Goal: Use online tool/utility: Utilize a website feature to perform a specific function

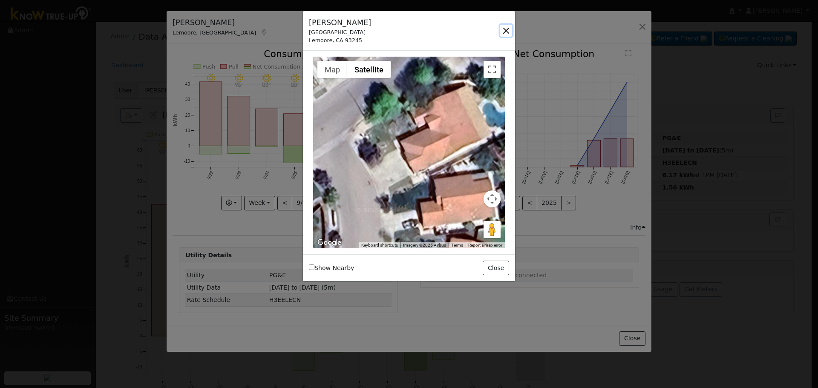
click at [505, 26] on button "button" at bounding box center [506, 31] width 12 height 12
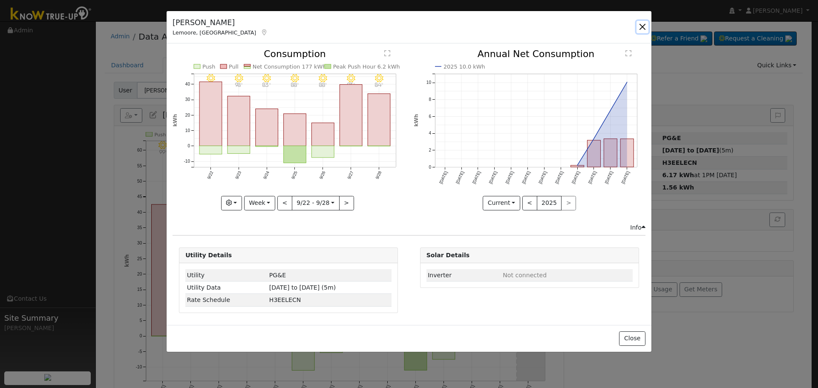
click at [640, 26] on button "button" at bounding box center [643, 27] width 12 height 12
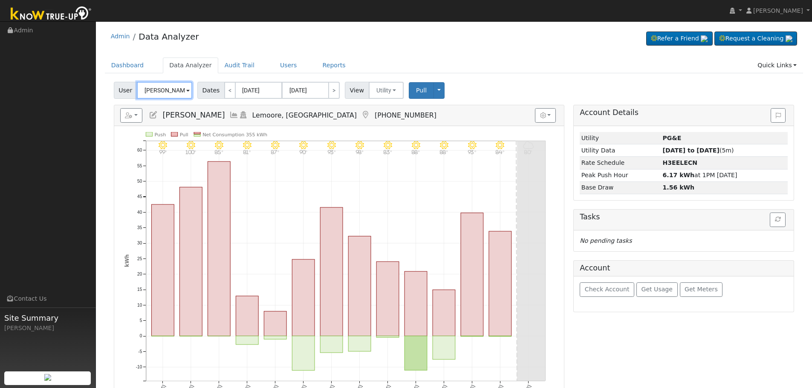
click at [149, 85] on input "[PERSON_NAME]" at bounding box center [164, 90] width 55 height 17
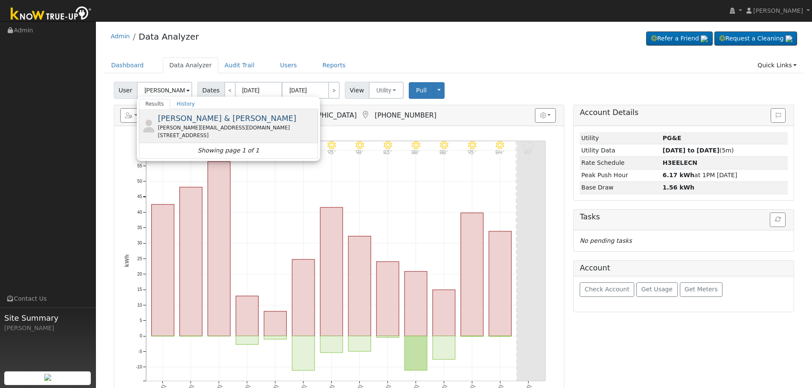
click at [193, 119] on span "[PERSON_NAME] & [PERSON_NAME]" at bounding box center [227, 118] width 139 height 9
type input "[PERSON_NAME] & [PERSON_NAME]"
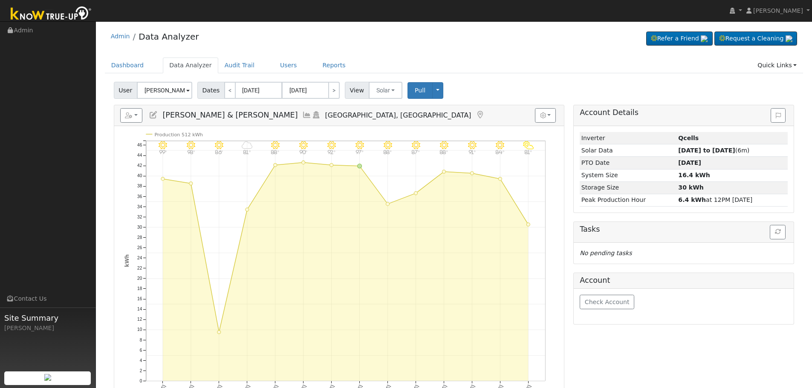
click at [302, 113] on icon at bounding box center [306, 115] width 9 height 8
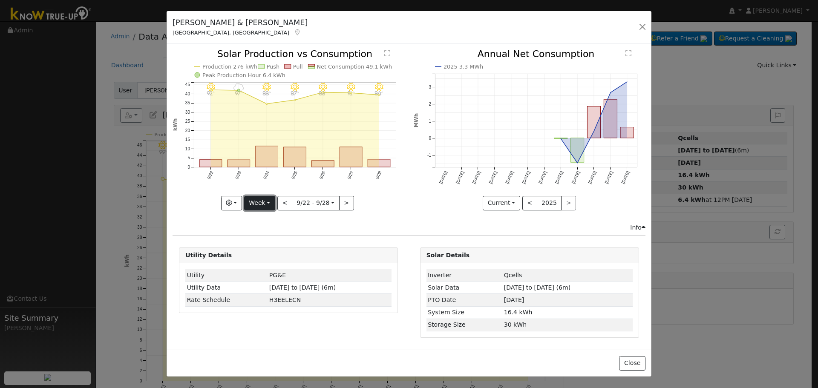
click at [269, 205] on button "Week" at bounding box center [259, 203] width 31 height 14
click at [280, 239] on link "Month" at bounding box center [274, 245] width 59 height 12
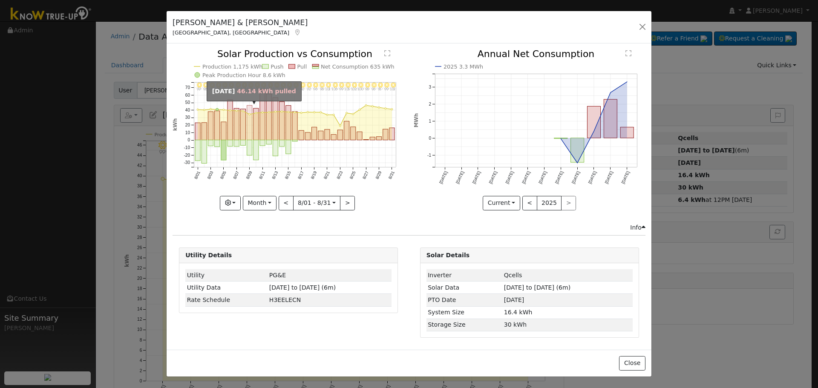
click at [248, 130] on rect "onclick=""" at bounding box center [249, 123] width 5 height 35
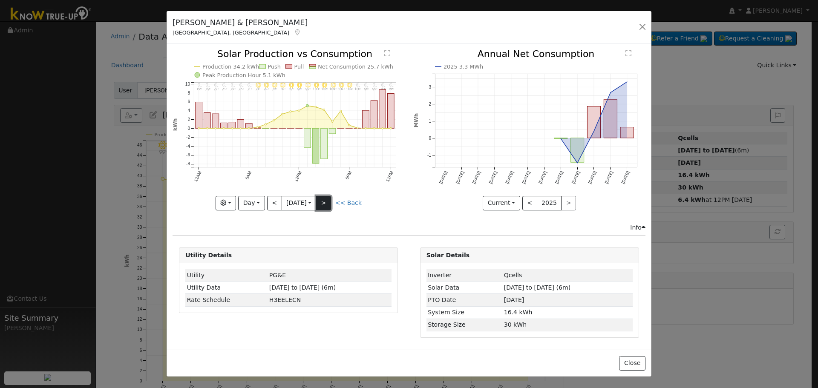
click at [328, 202] on button ">" at bounding box center [323, 203] width 15 height 14
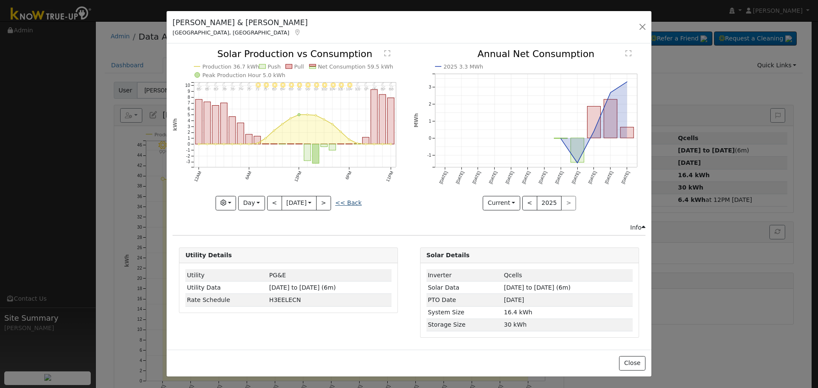
click at [345, 205] on link "<< Back" at bounding box center [348, 202] width 26 height 7
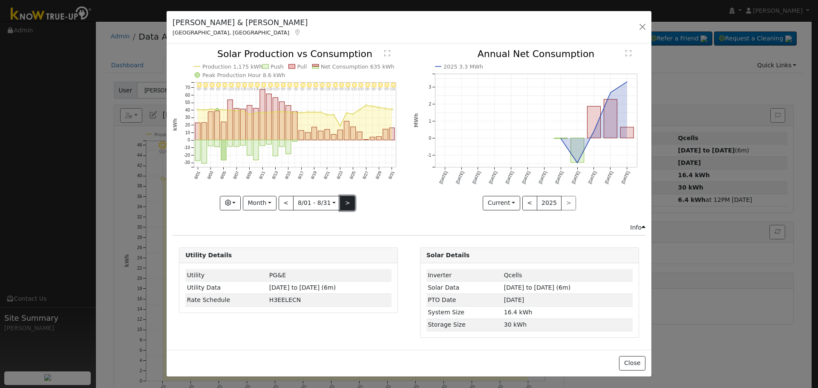
click at [349, 205] on button ">" at bounding box center [347, 203] width 15 height 14
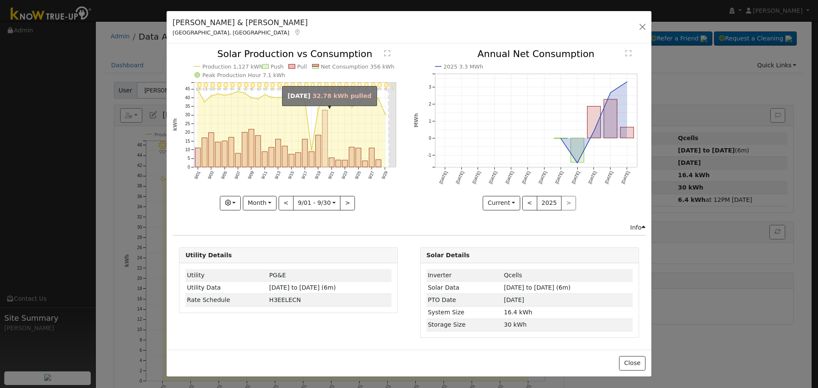
click at [327, 163] on rect "onclick=""" at bounding box center [326, 138] width 6 height 57
type input "[DATE]"
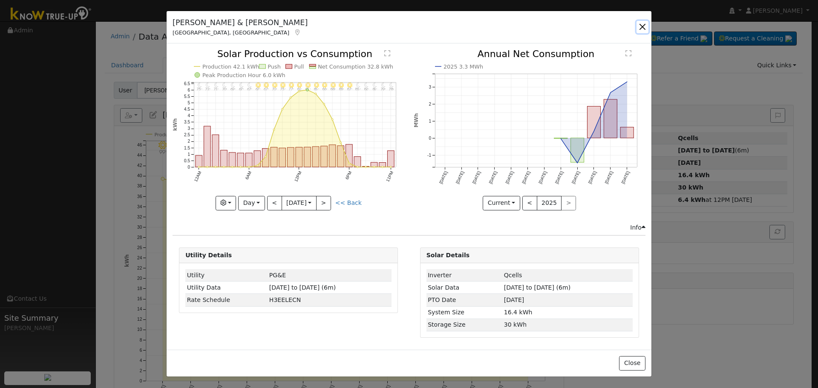
click at [641, 23] on button "button" at bounding box center [643, 27] width 12 height 12
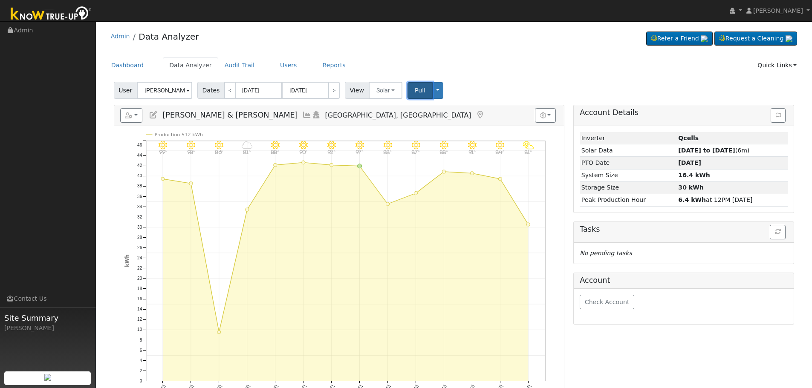
click at [419, 89] on button "Pull" at bounding box center [419, 90] width 25 height 17
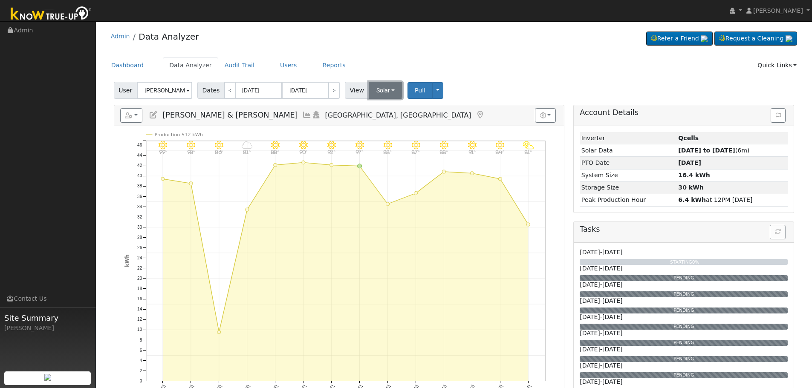
click at [382, 90] on button "Solar" at bounding box center [386, 90] width 34 height 17
click at [386, 104] on link "Utility" at bounding box center [396, 109] width 59 height 12
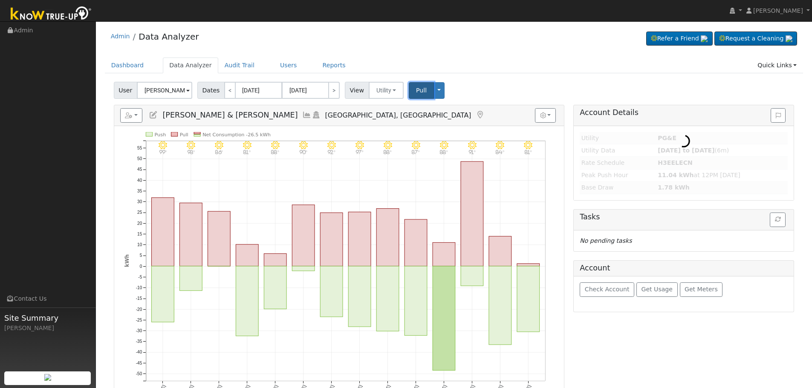
click at [416, 90] on span "Pull" at bounding box center [421, 90] width 11 height 7
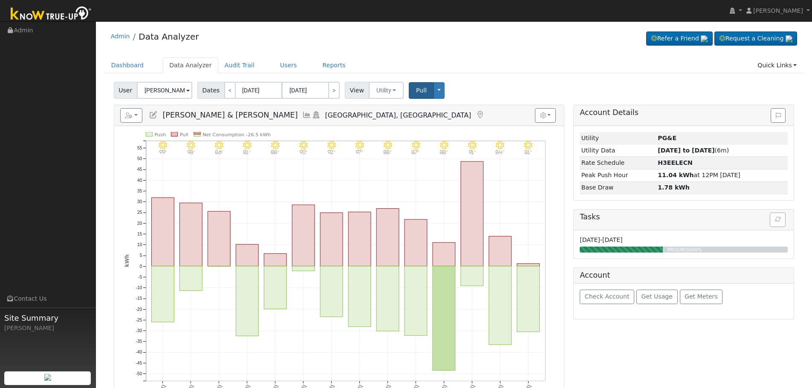
click at [302, 118] on icon at bounding box center [306, 115] width 9 height 8
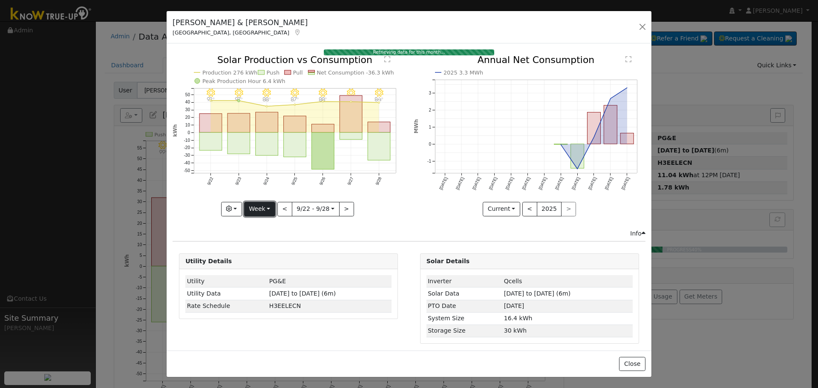
click at [266, 205] on button "Week" at bounding box center [259, 209] width 31 height 14
click at [286, 247] on link "Month" at bounding box center [274, 251] width 59 height 12
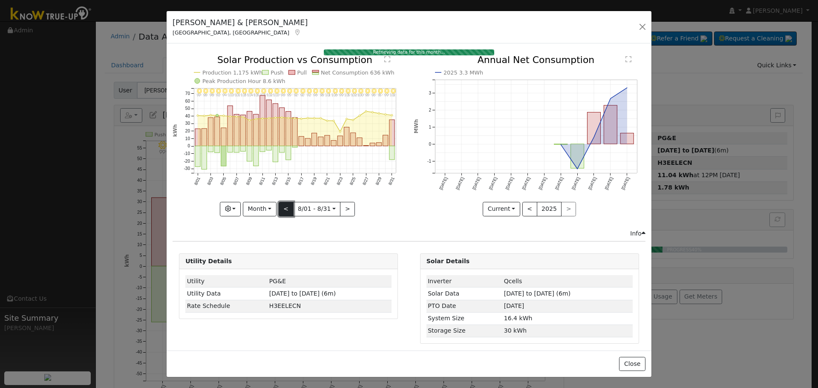
click at [286, 203] on button "<" at bounding box center [286, 209] width 15 height 14
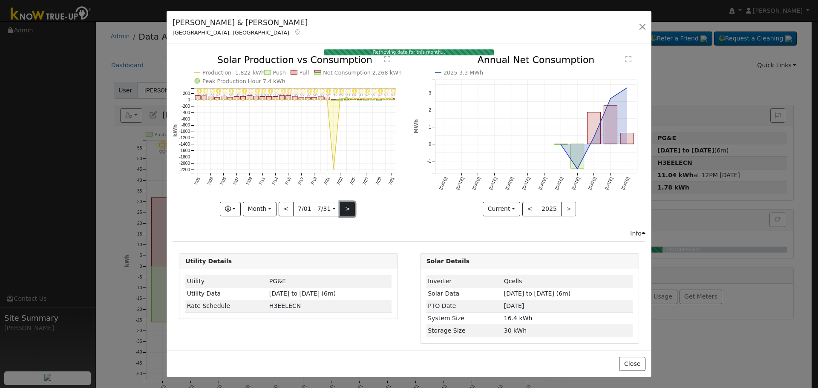
click at [340, 203] on button ">" at bounding box center [347, 209] width 15 height 14
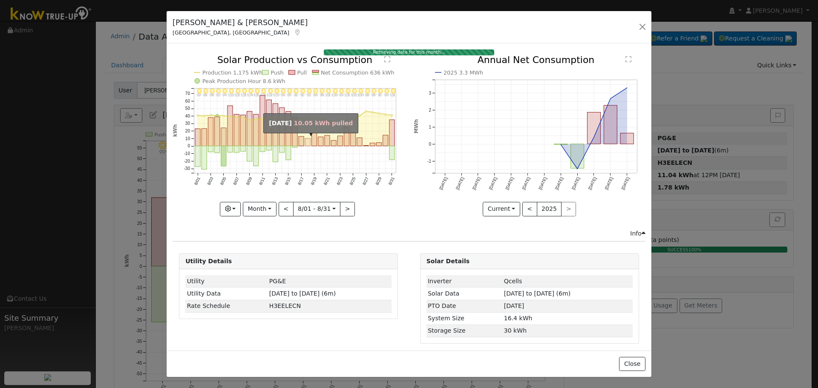
click at [306, 139] on rect "onclick=""" at bounding box center [308, 143] width 5 height 8
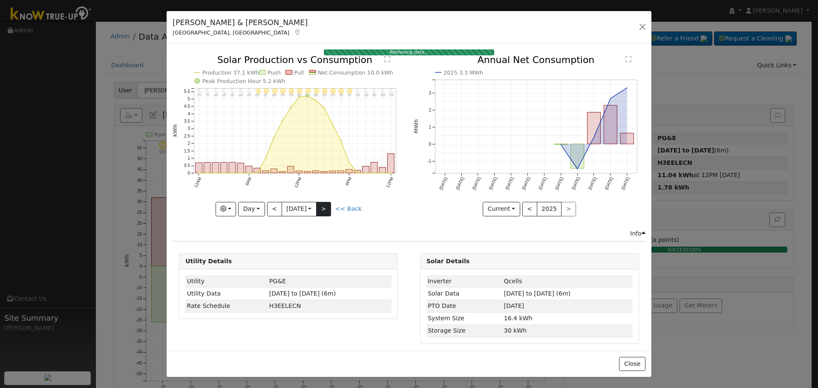
click at [333, 208] on div "11PM - Clear 78° 10PM - Clear 80° 9PM - Clear 83° 8PM - Clear 86° 7PM - Clear 9…" at bounding box center [289, 135] width 232 height 161
click at [329, 206] on button ">" at bounding box center [323, 209] width 15 height 14
type input "[DATE]"
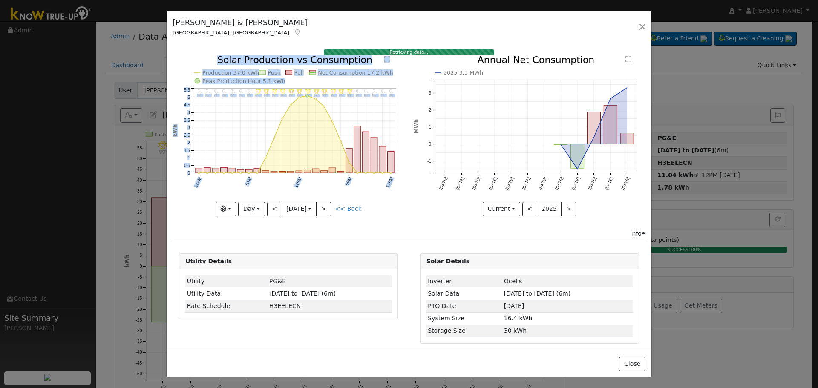
click at [381, 190] on icon "11PM - Clear 80° 10PM - Clear 82° 9PM - Clear 85° 8PM - Clear 88° 7PM - Clear 9…" at bounding box center [289, 135] width 232 height 160
